Goal: Transaction & Acquisition: Book appointment/travel/reservation

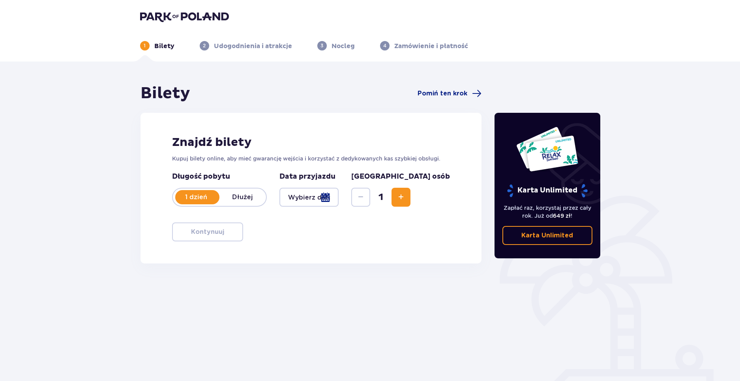
type input "[DATE]"
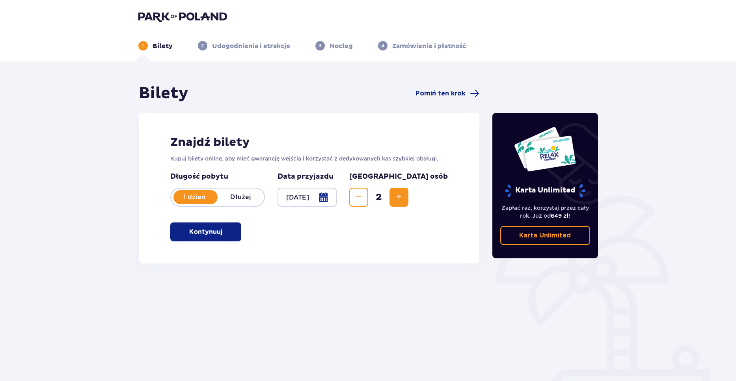
click at [202, 239] on button "Kontynuuj" at bounding box center [205, 231] width 71 height 19
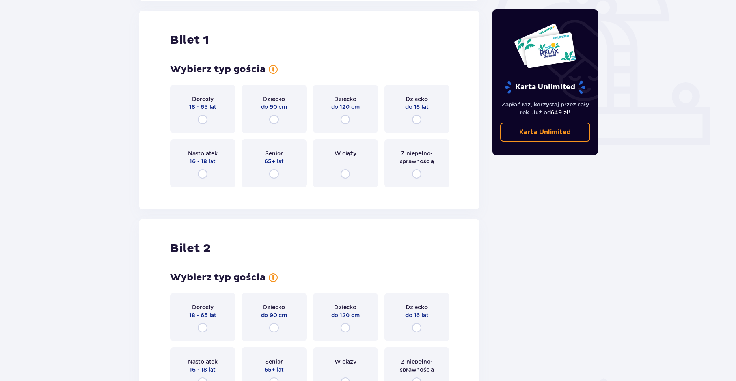
scroll to position [263, 0]
click at [207, 168] on input "radio" at bounding box center [202, 172] width 9 height 9
radio input "true"
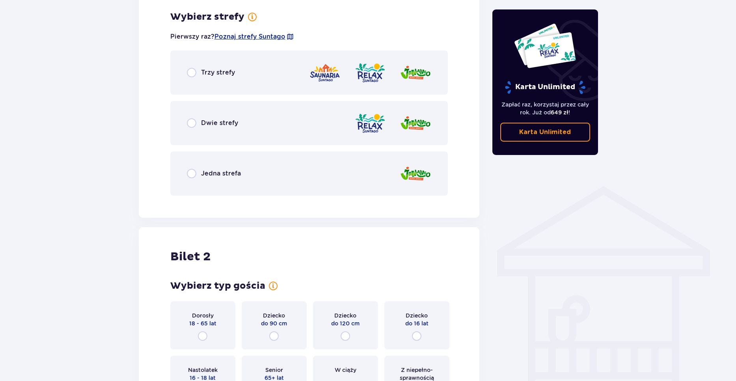
scroll to position [456, 0]
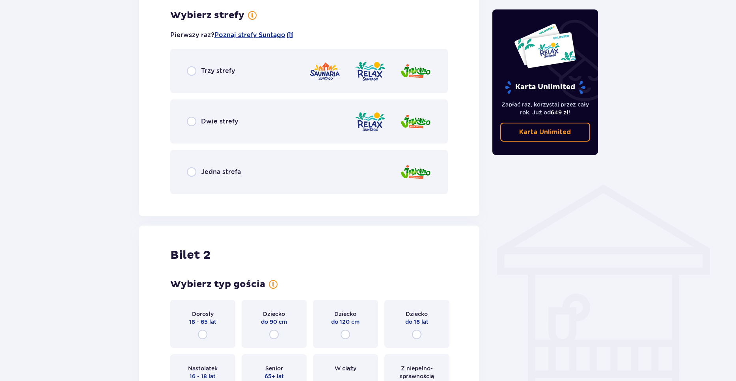
click at [211, 77] on div "Trzy strefy" at bounding box center [309, 71] width 278 height 44
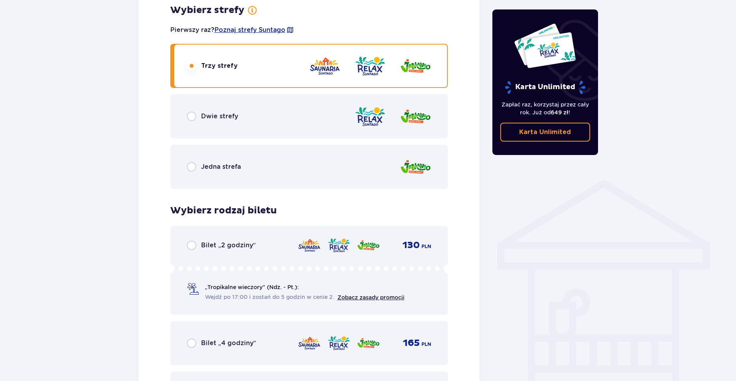
scroll to position [459, 0]
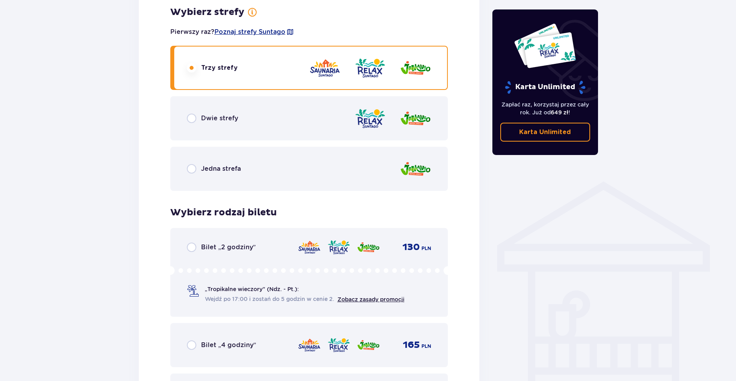
click at [255, 162] on div "Jedna strefa" at bounding box center [309, 169] width 278 height 44
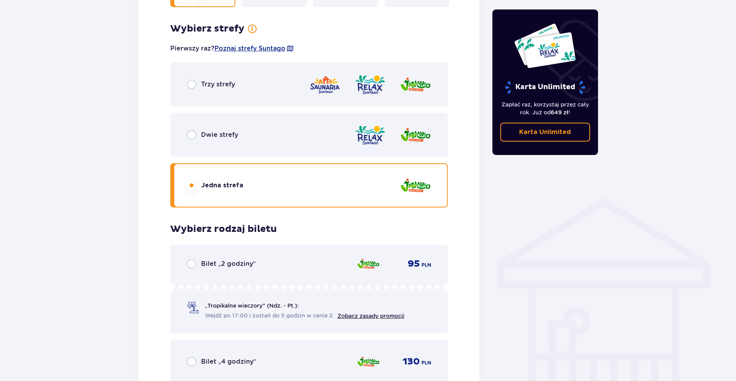
scroll to position [341, 0]
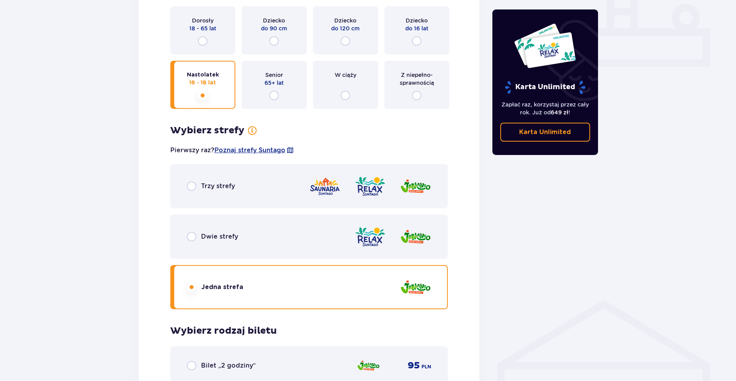
click at [295, 254] on div "Dwie strefy" at bounding box center [309, 237] width 278 height 44
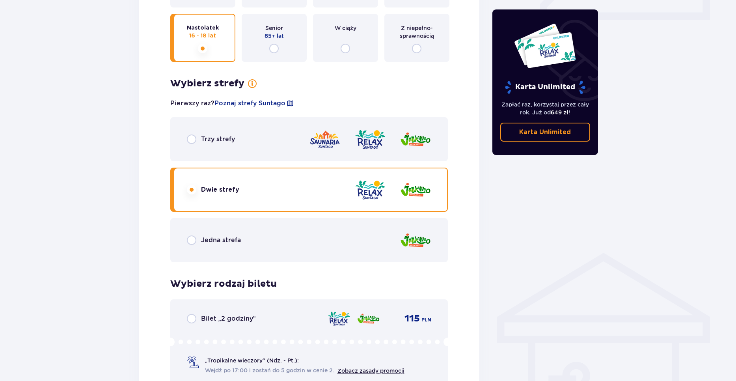
scroll to position [380, 0]
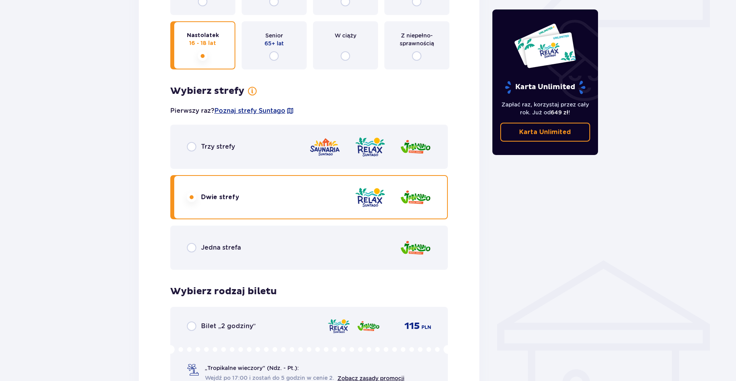
click at [315, 263] on div "Jedna strefa" at bounding box center [309, 248] width 278 height 44
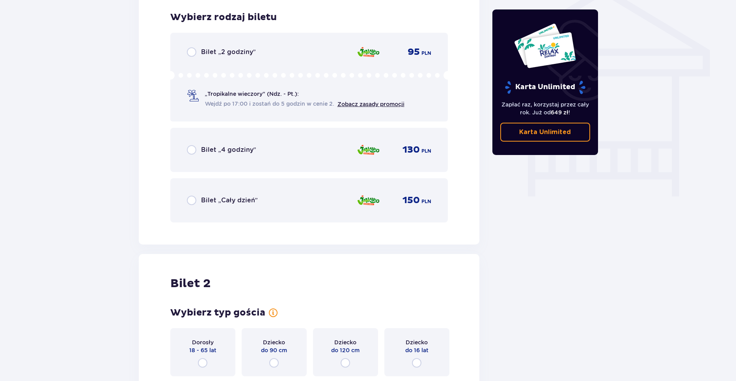
scroll to position [656, 0]
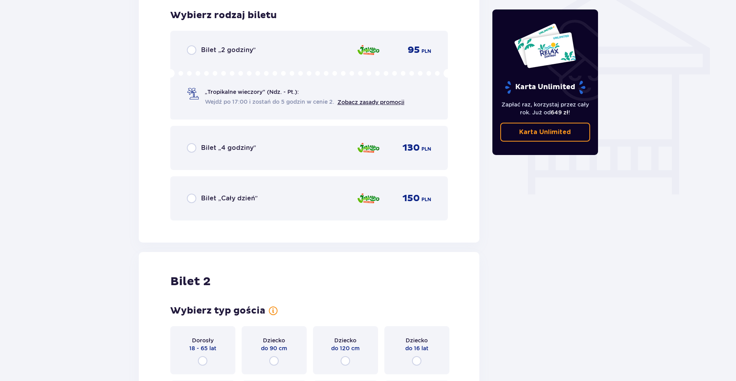
click at [240, 214] on div "Bilet „Cały dzień” 150 PLN" at bounding box center [309, 198] width 278 height 44
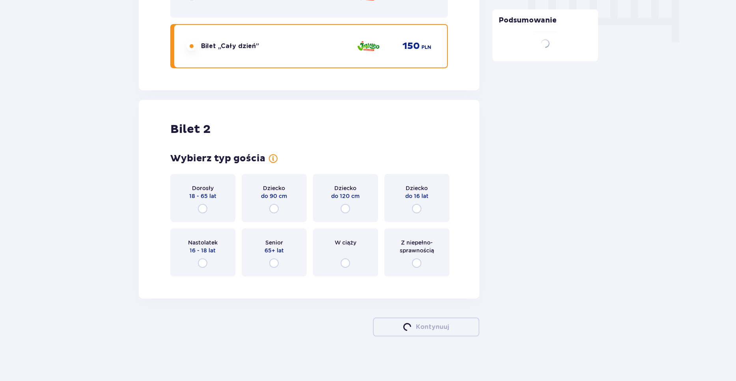
scroll to position [811, 0]
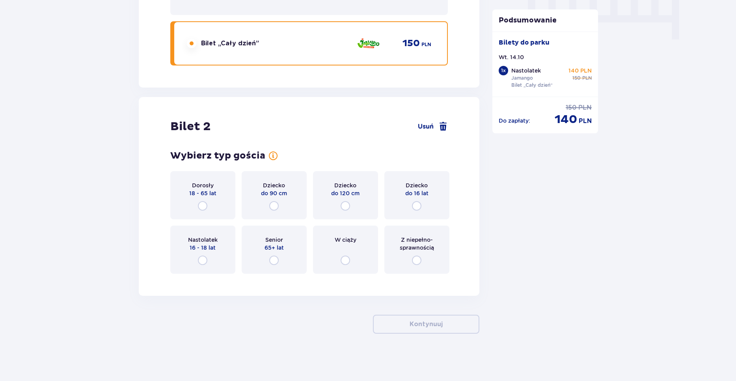
click at [413, 202] on input "radio" at bounding box center [416, 205] width 9 height 9
radio input "true"
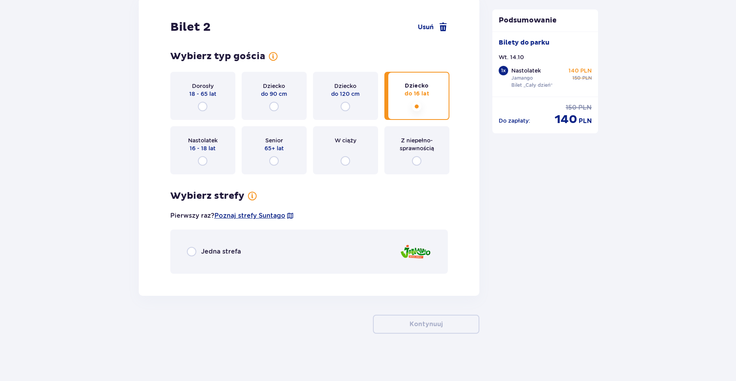
click at [222, 147] on div "Nastolatek 16 - 18 lat" at bounding box center [202, 150] width 65 height 48
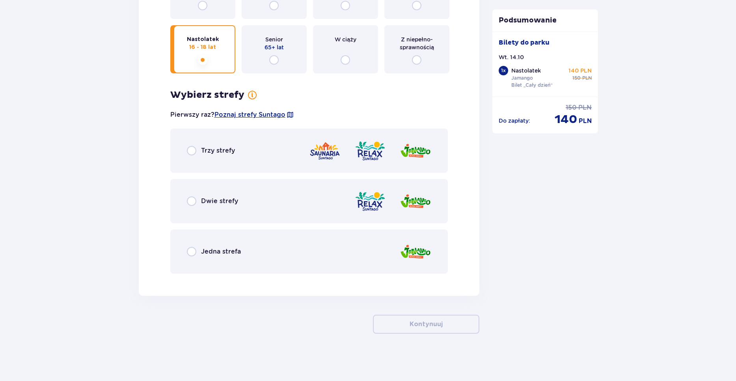
click at [256, 247] on div "Jedna strefa" at bounding box center [309, 252] width 278 height 44
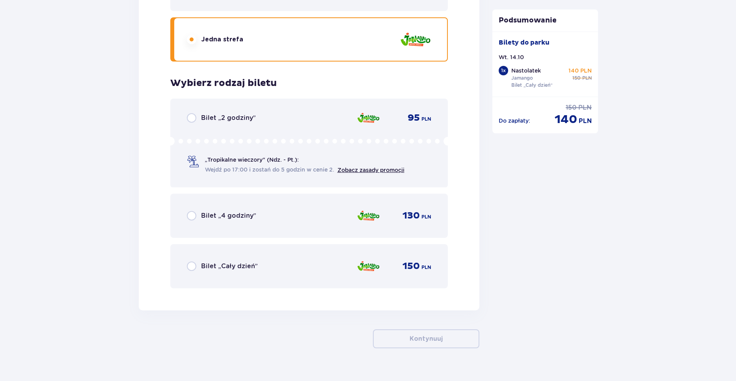
scroll to position [1239, 0]
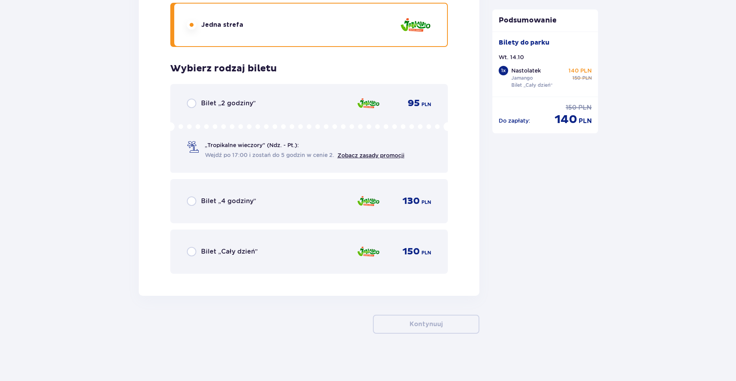
click at [285, 257] on div "Bilet „Cały dzień” 150 PLN" at bounding box center [309, 251] width 245 height 17
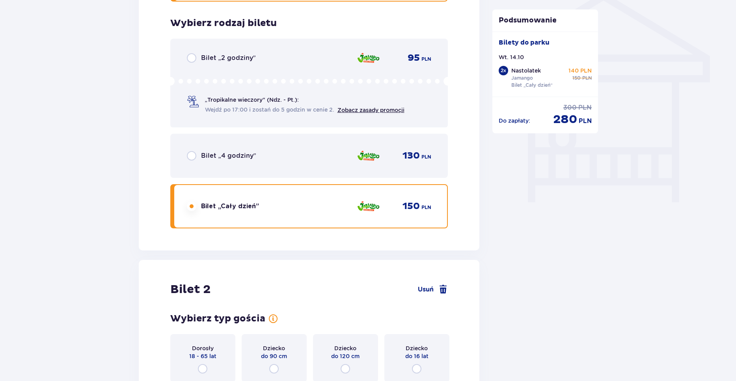
scroll to position [767, 0]
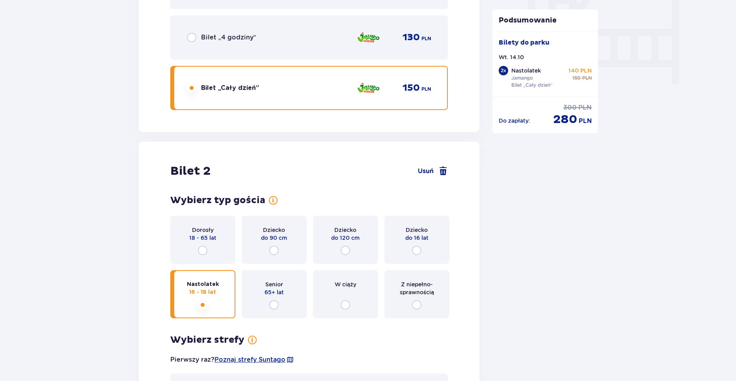
click at [409, 242] on span "do 16 lat" at bounding box center [416, 238] width 23 height 8
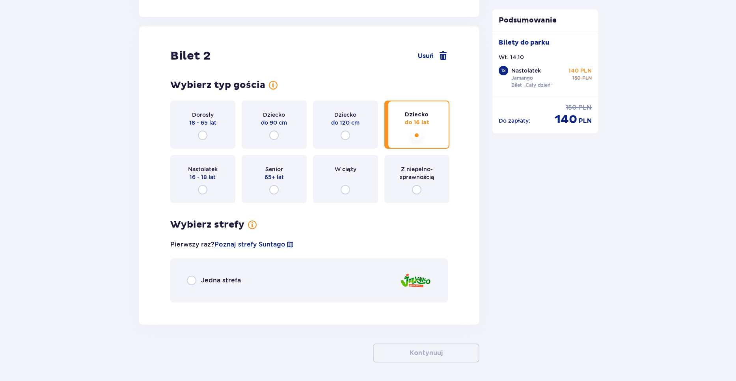
scroll to position [911, 0]
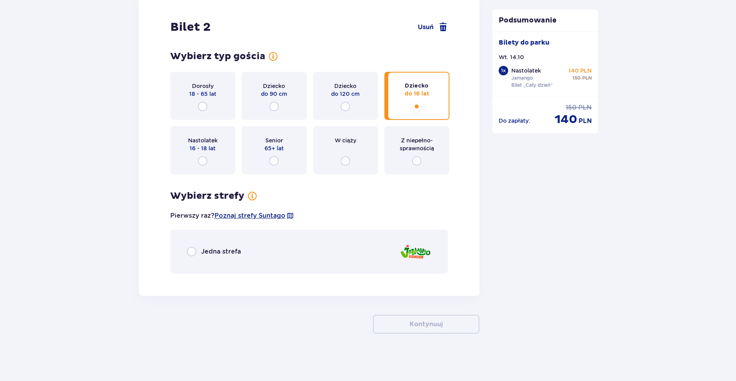
click at [244, 247] on div "Jedna strefa" at bounding box center [309, 252] width 278 height 44
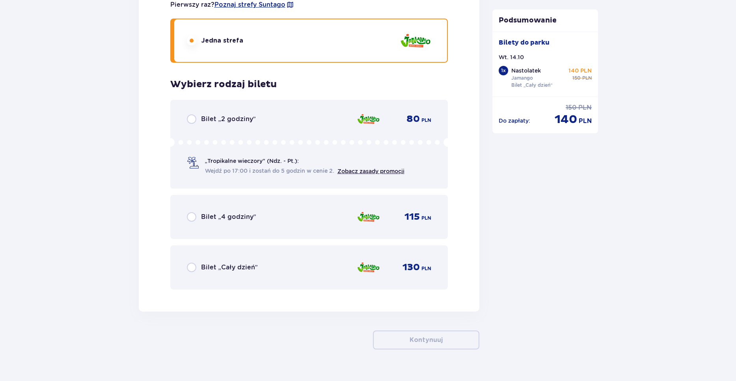
scroll to position [1138, 0]
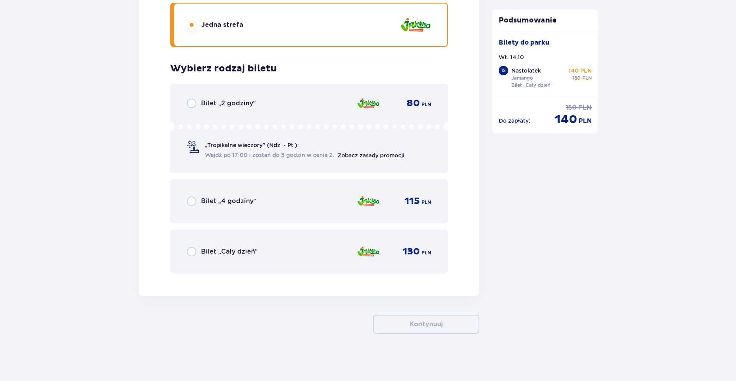
click at [288, 257] on div "Bilet „Cały dzień” 130 PLN" at bounding box center [309, 251] width 245 height 17
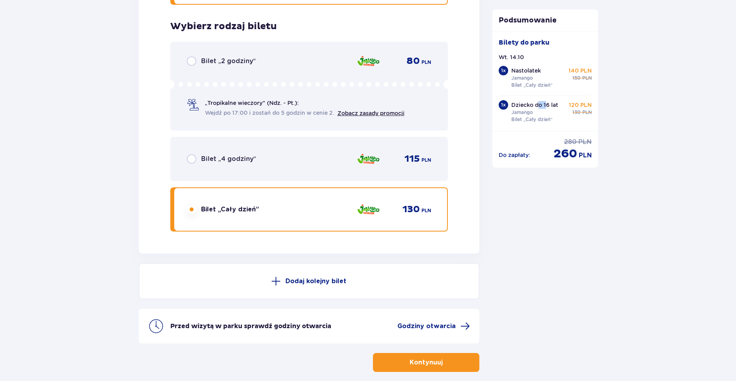
scroll to position [1179, 0]
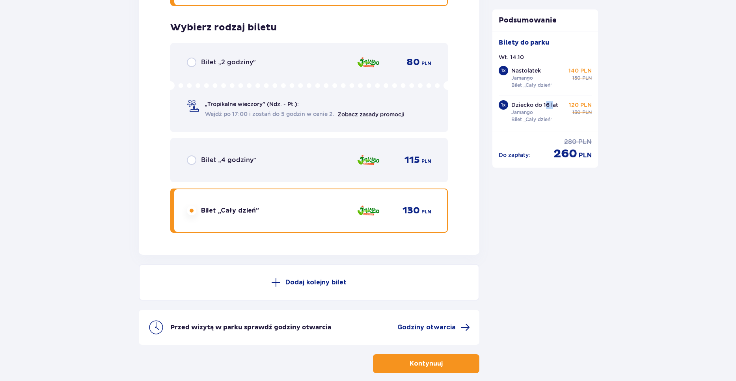
drag, startPoint x: 548, startPoint y: 108, endPoint x: 555, endPoint y: 97, distance: 12.0
click at [555, 97] on div "1 x Dziecko do 16 lat Jamango Bilet „Cały dzień” 120 PLN cena regularna 130 PLN" at bounding box center [545, 110] width 93 height 30
click at [551, 104] on p "Dziecko do 16 lat" at bounding box center [535, 105] width 47 height 8
click at [560, 100] on div "1 x Dziecko do 16 lat Jamango Bilet „Cały dzień” 120 PLN cena regularna 130 PLN" at bounding box center [545, 110] width 93 height 30
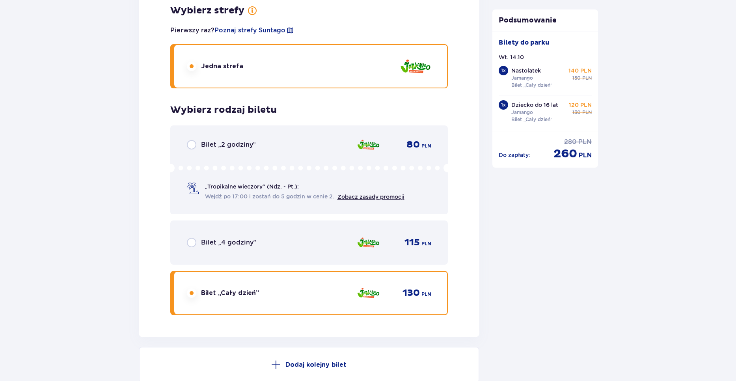
scroll to position [1100, 0]
